Goal: Information Seeking & Learning: Learn about a topic

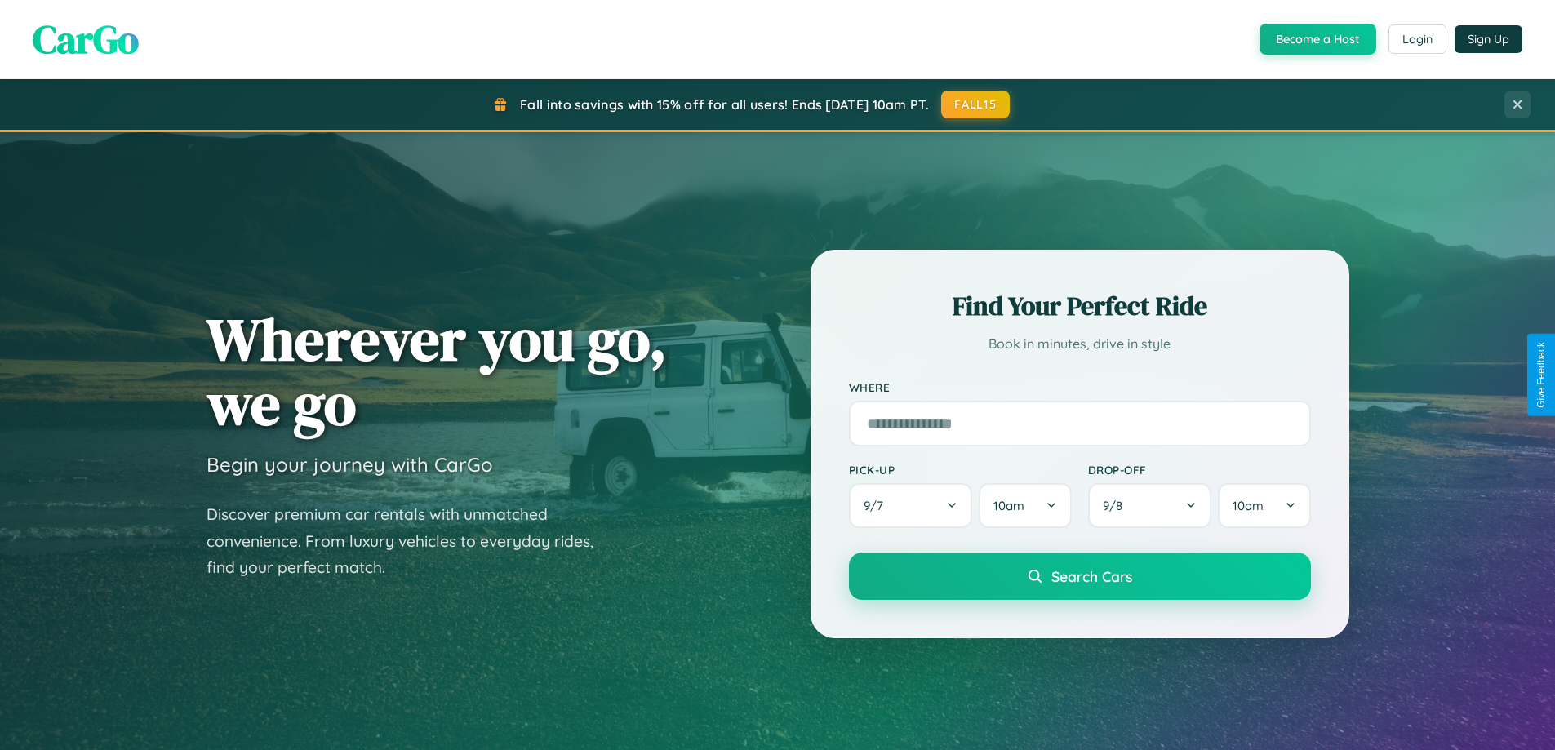
scroll to position [3140, 0]
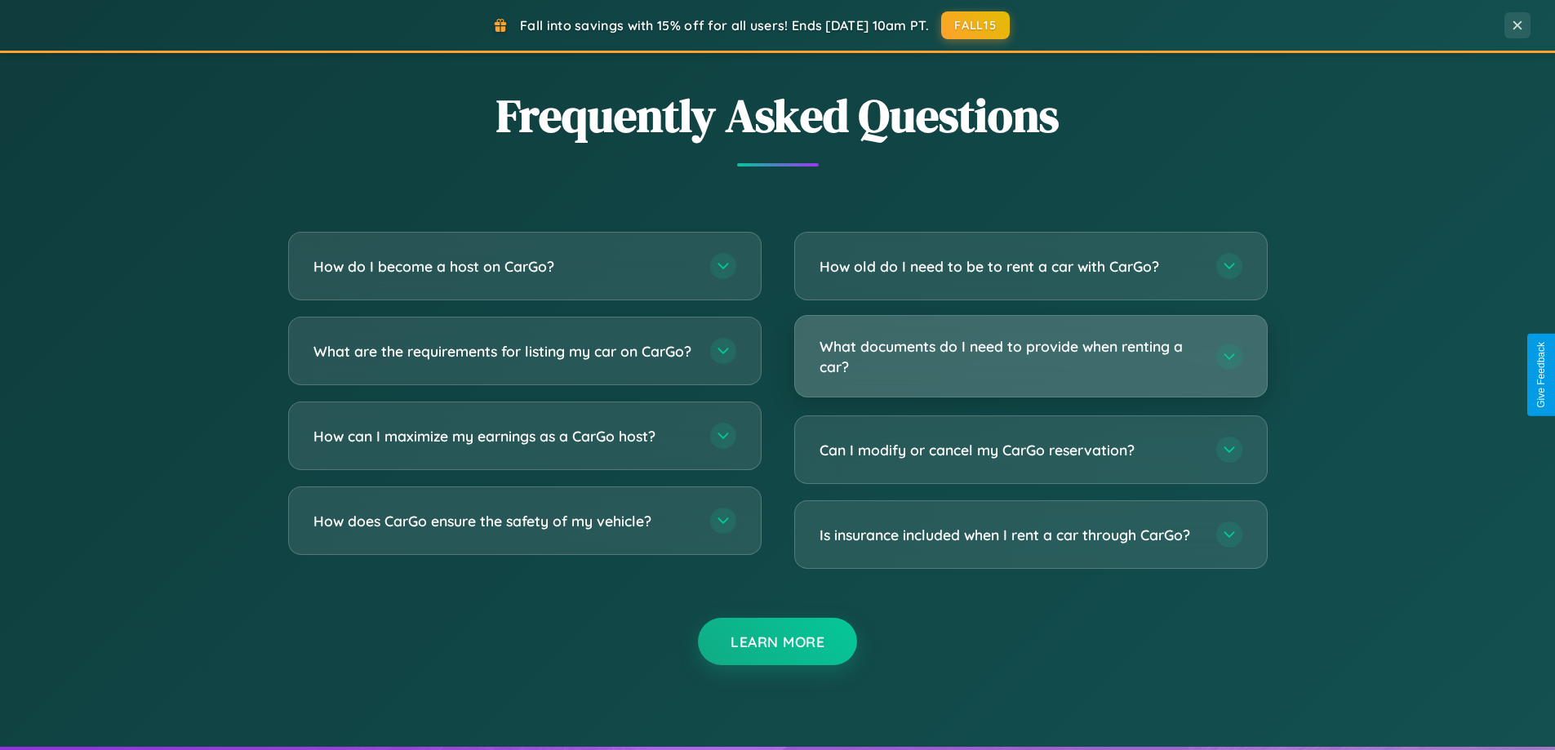
click at [1030, 357] on h3 "What documents do I need to provide when renting a car?" at bounding box center [1009, 356] width 380 height 40
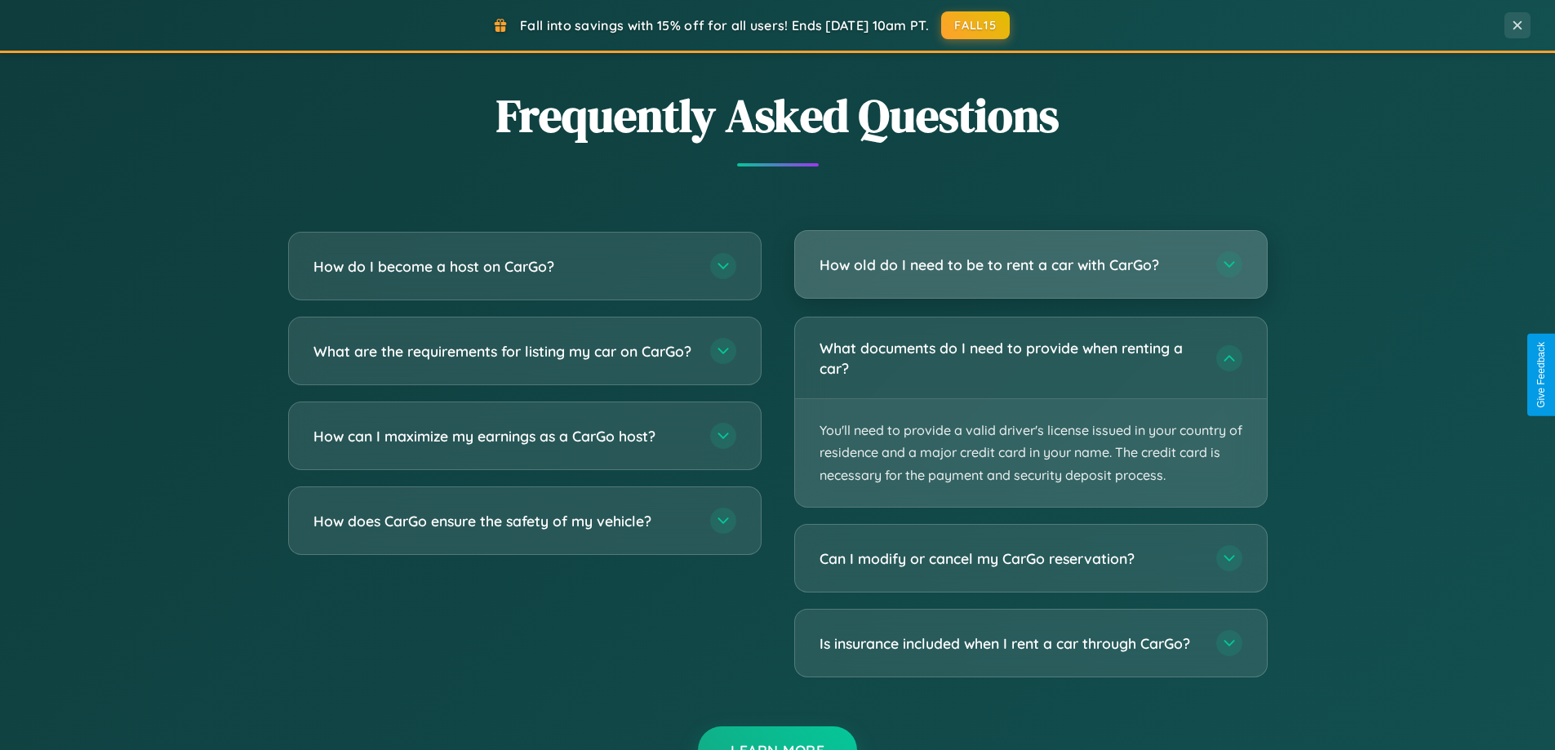
click at [1030, 264] on h3 "How old do I need to be to rent a car with CarGo?" at bounding box center [1009, 265] width 380 height 20
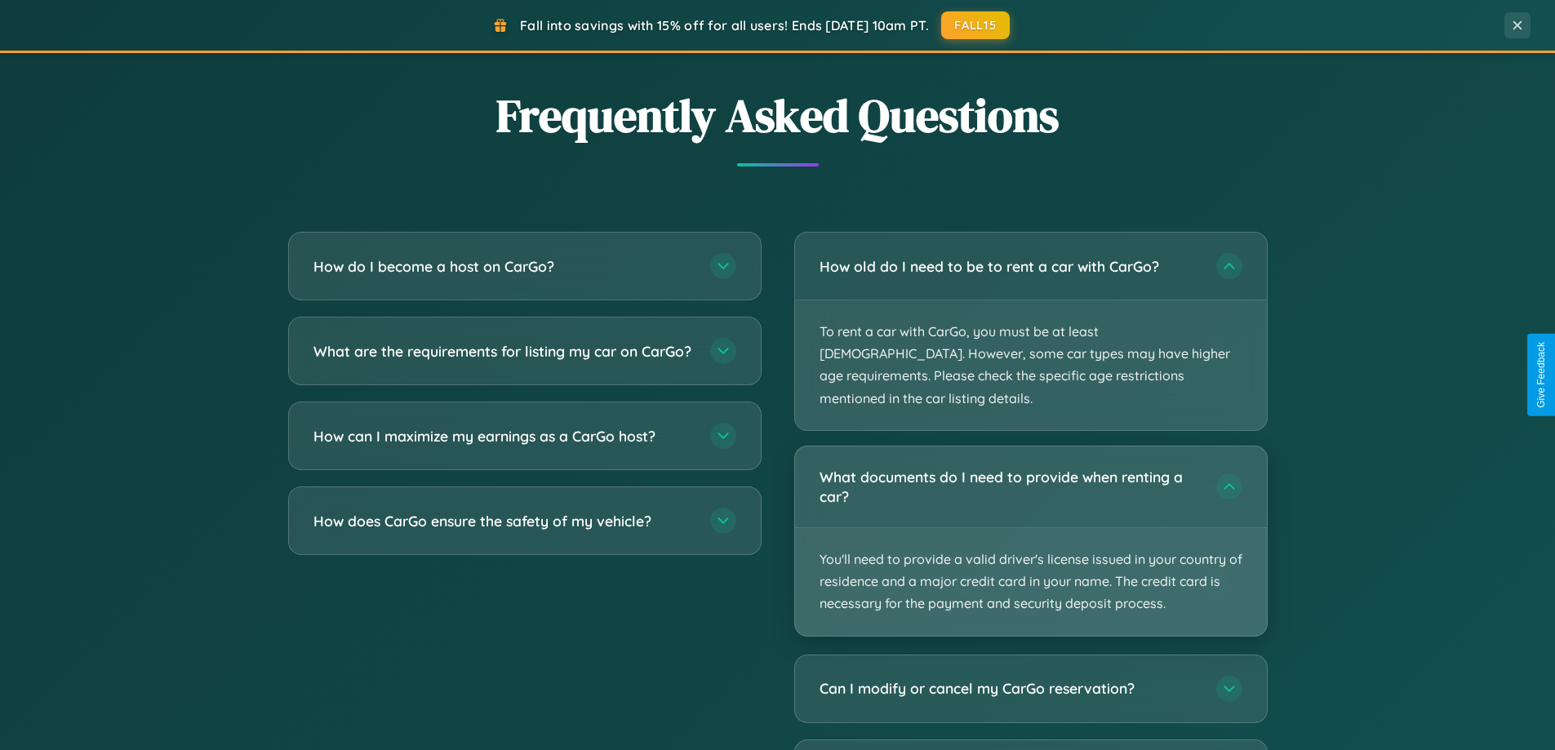
click at [1030, 528] on p "You'll need to provide a valid driver's license issued in your country of resid…" at bounding box center [1031, 582] width 472 height 108
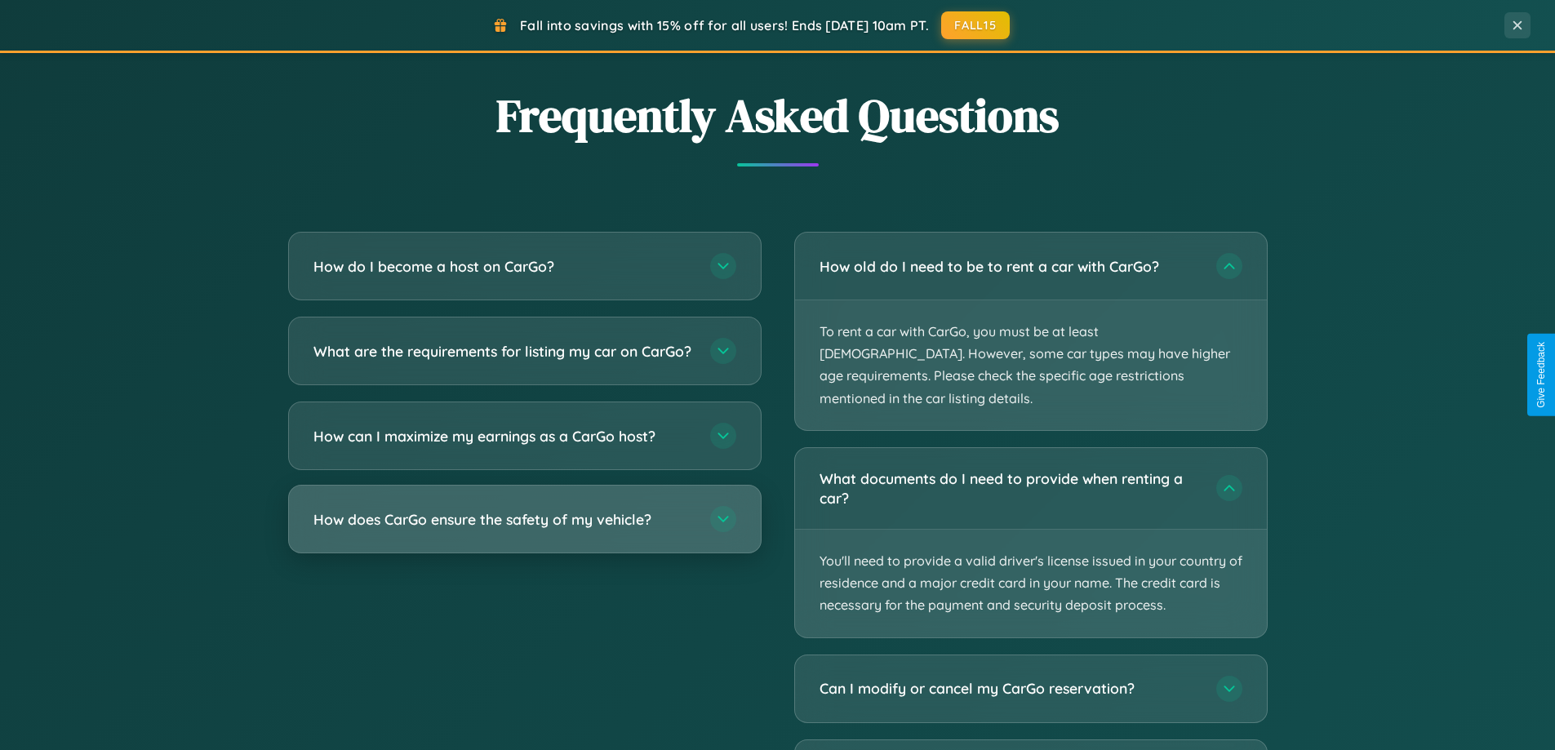
click at [524, 530] on h3 "How does CarGo ensure the safety of my vehicle?" at bounding box center [503, 519] width 380 height 20
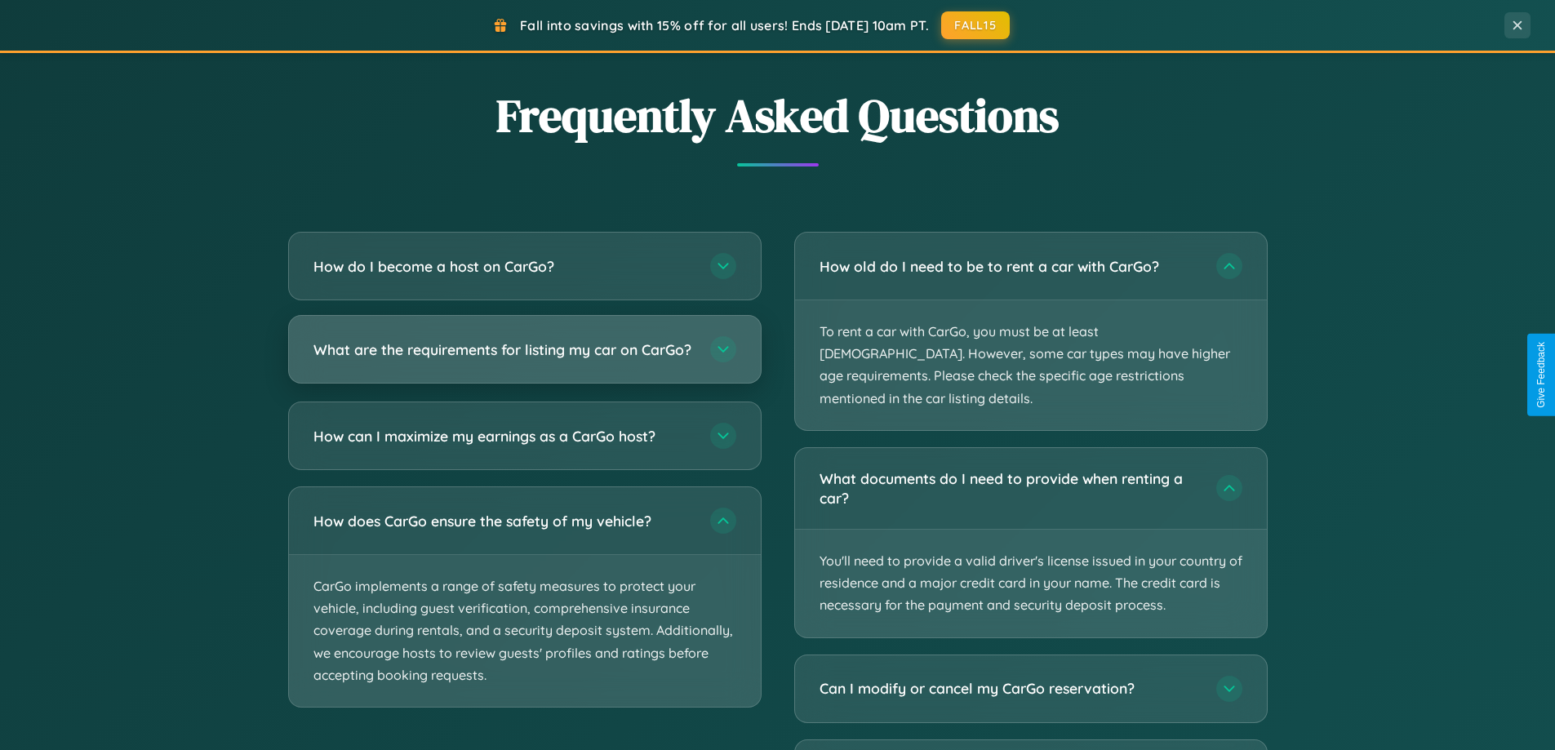
click at [524, 356] on h3 "What are the requirements for listing my car on CarGo?" at bounding box center [503, 350] width 380 height 20
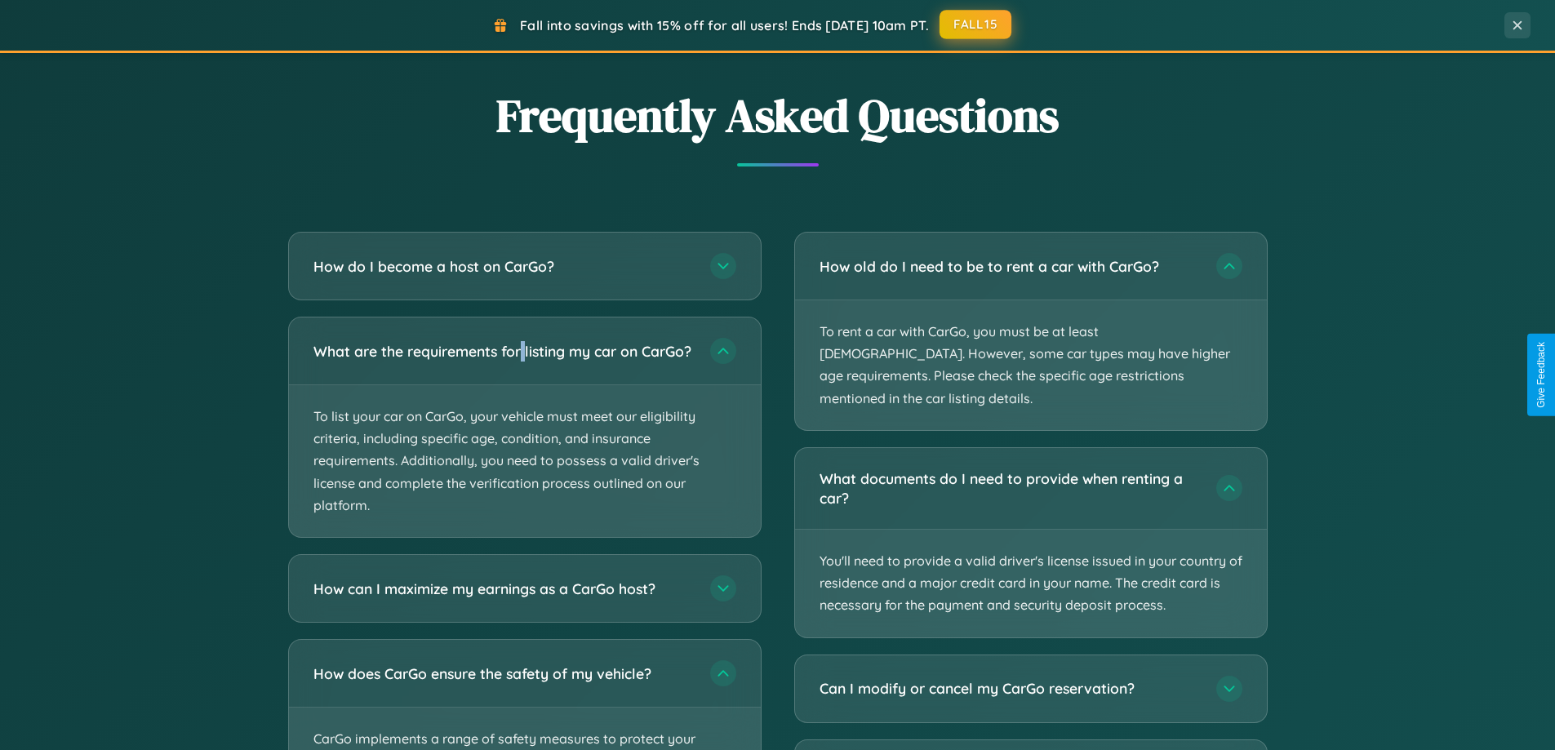
click at [976, 25] on button "FALL15" at bounding box center [975, 24] width 72 height 29
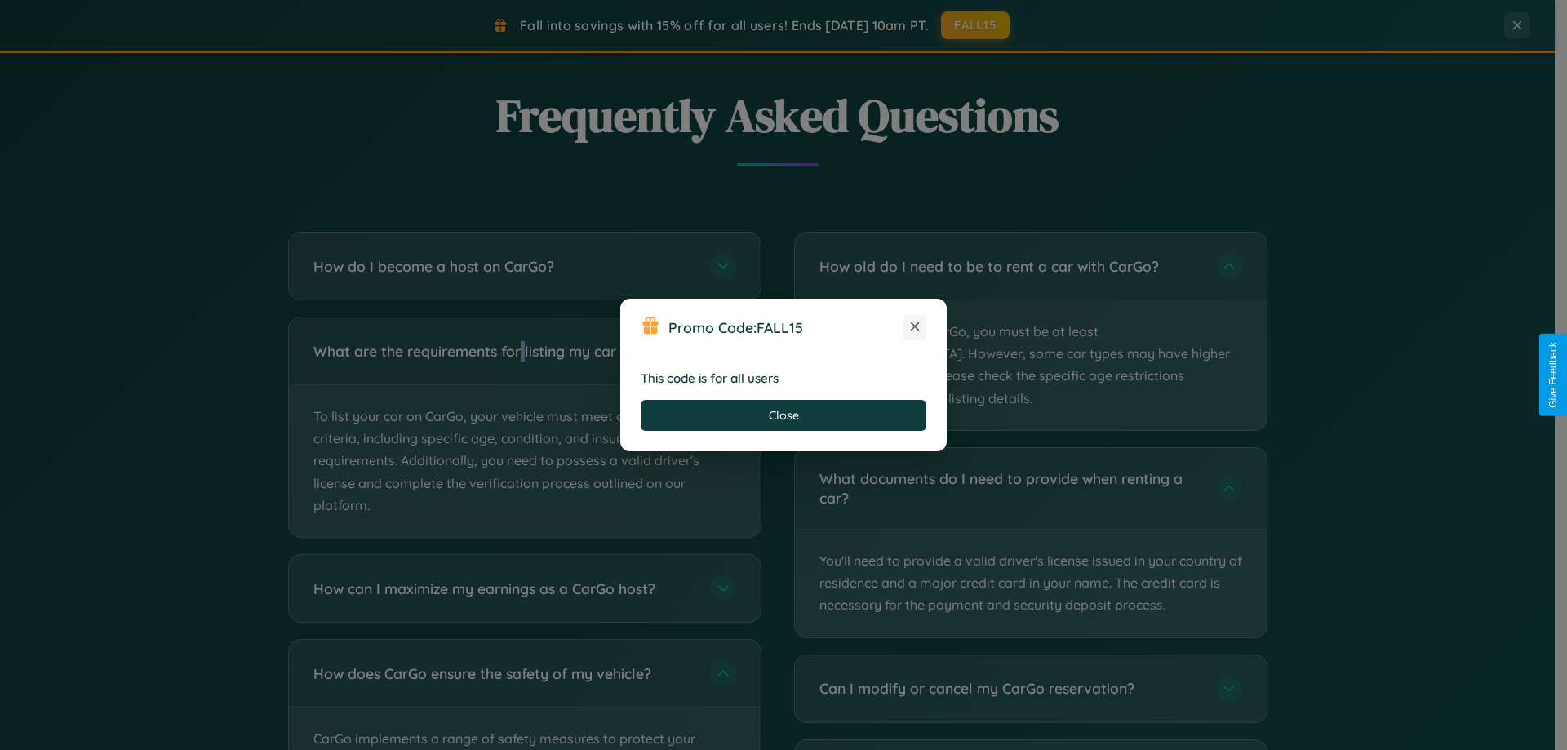
click at [915, 327] on icon at bounding box center [915, 326] width 16 height 16
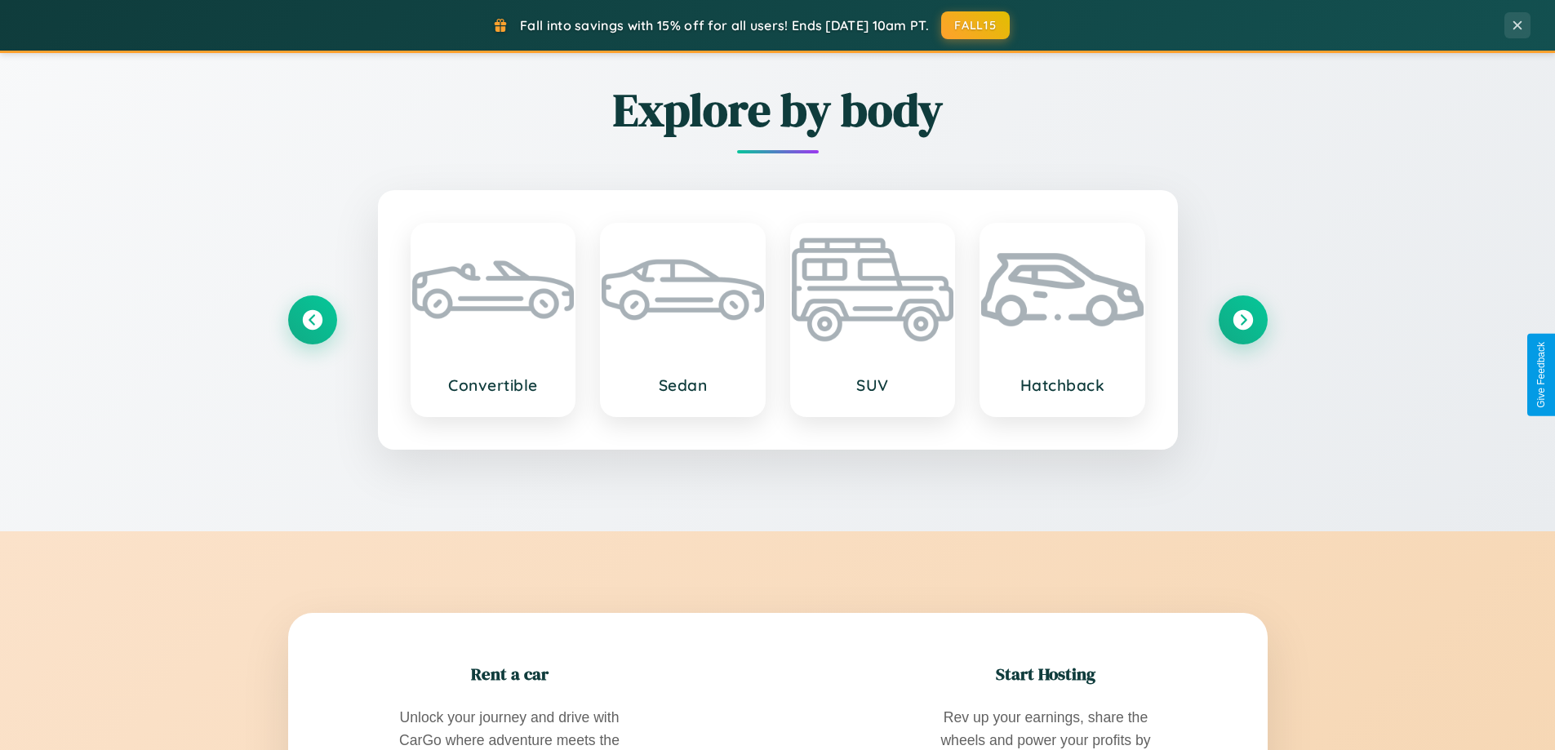
scroll to position [1123, 0]
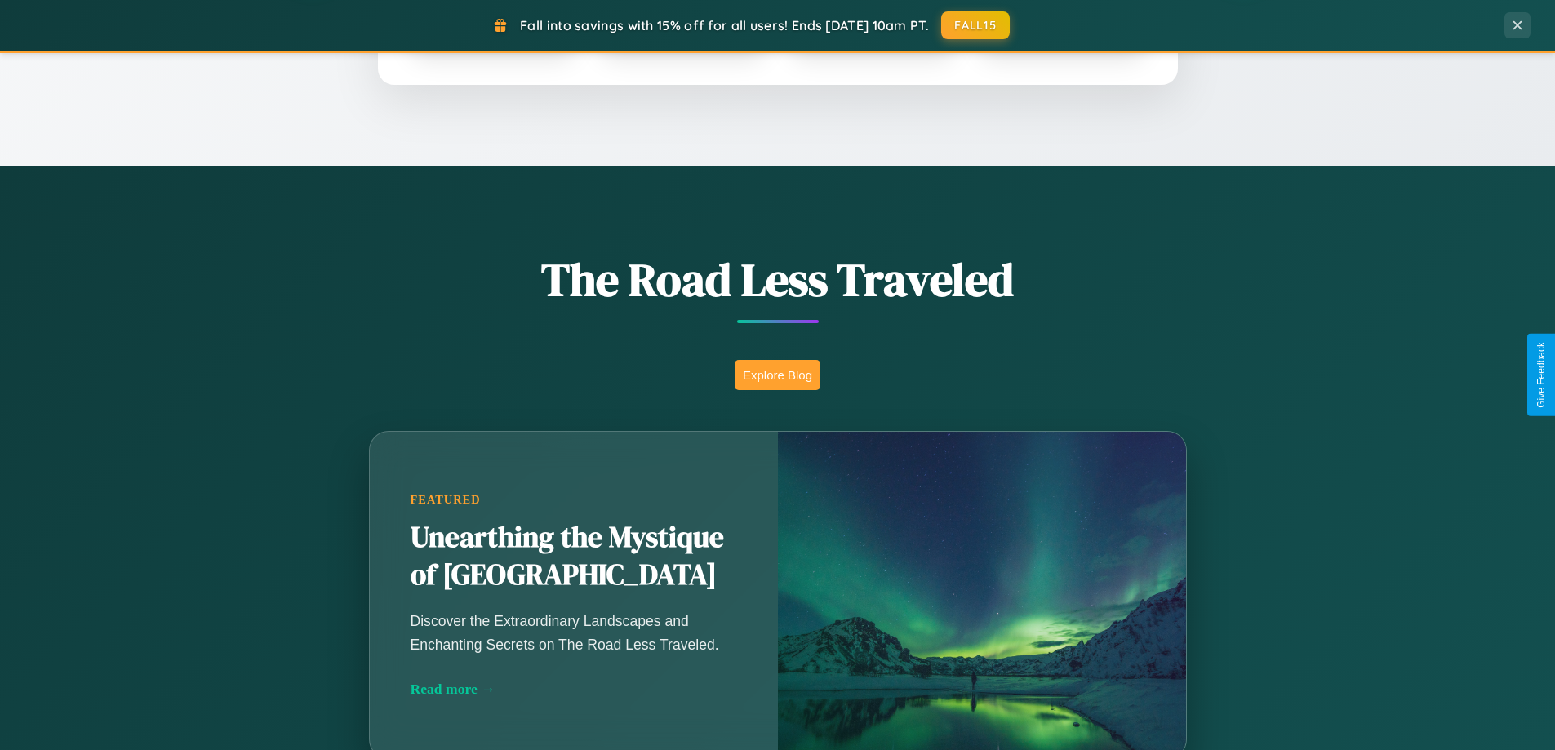
click at [777, 375] on button "Explore Blog" at bounding box center [778, 375] width 86 height 30
